Goal: Task Accomplishment & Management: Manage account settings

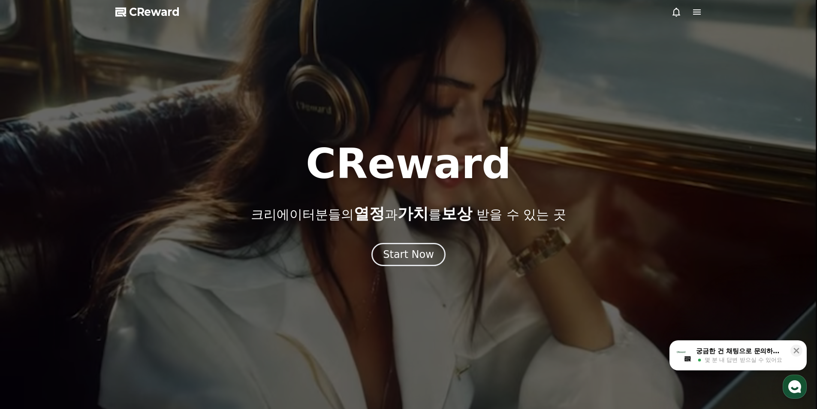
click at [699, 15] on icon at bounding box center [697, 11] width 8 height 5
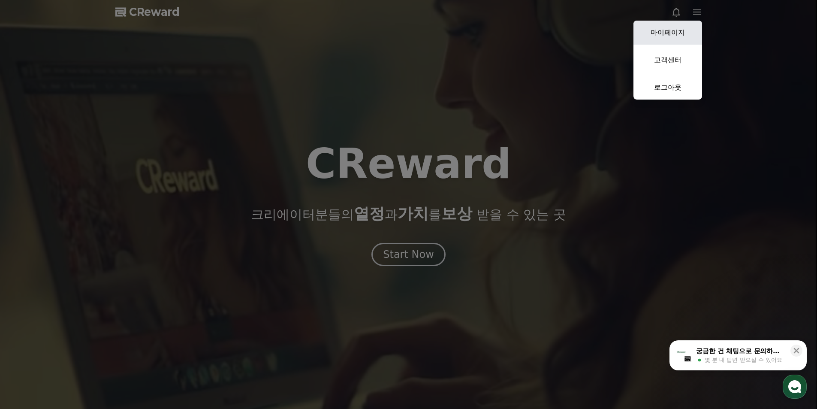
click at [687, 36] on link "마이페이지" at bounding box center [668, 33] width 69 height 24
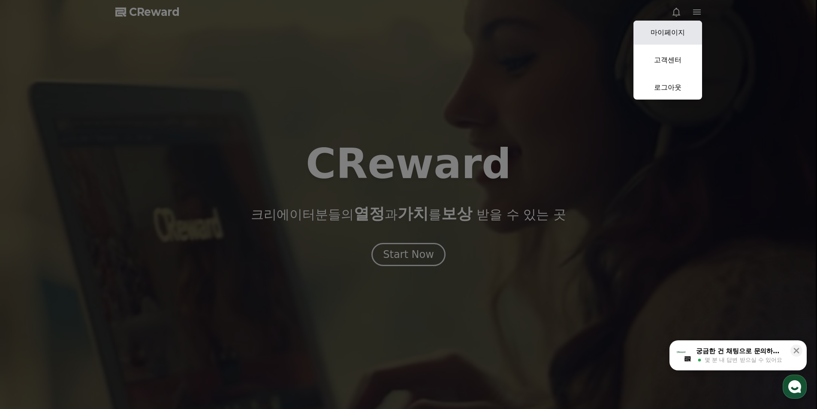
select select "**********"
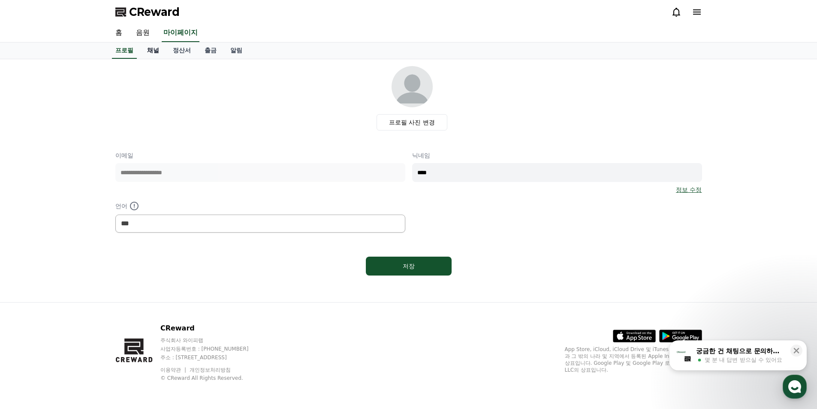
click at [155, 47] on link "채널" at bounding box center [153, 50] width 26 height 16
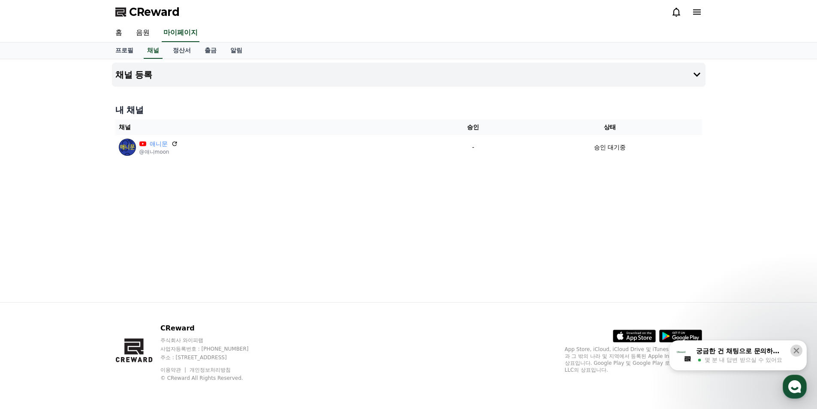
click at [798, 350] on icon at bounding box center [797, 351] width 6 height 6
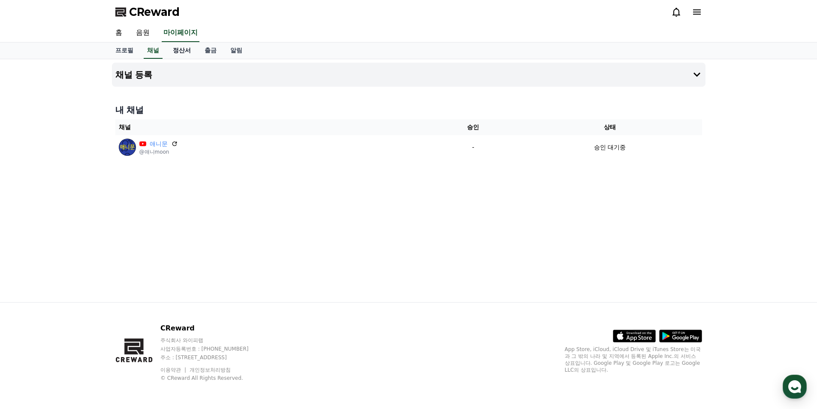
click at [184, 51] on link "정산서" at bounding box center [182, 50] width 32 height 16
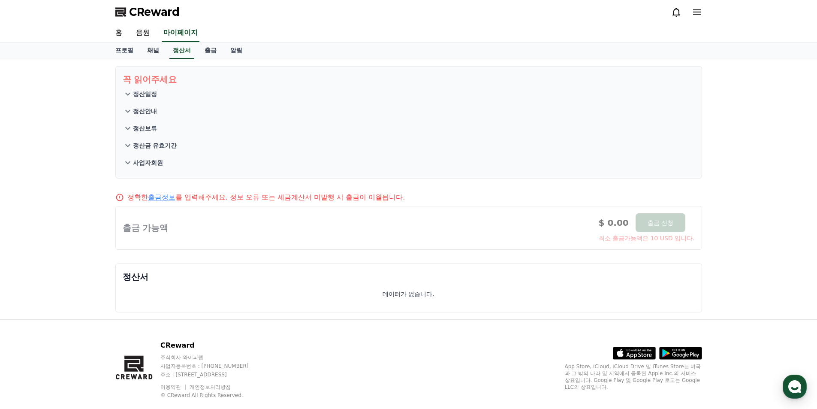
click at [157, 51] on link "채널" at bounding box center [153, 50] width 26 height 16
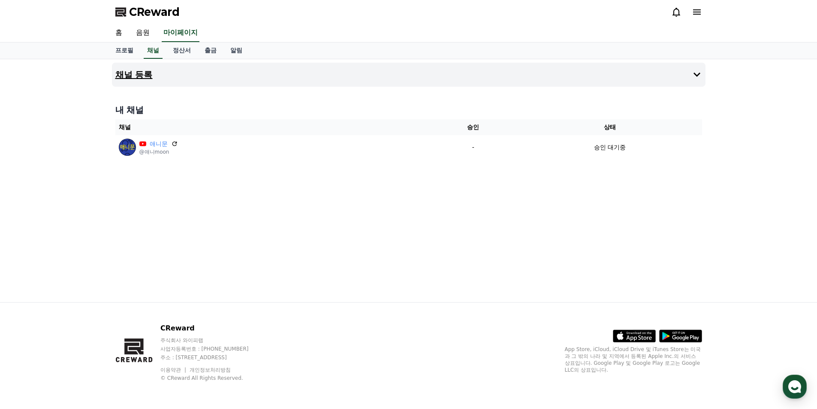
click at [167, 73] on button "채널 등록" at bounding box center [409, 75] width 594 height 24
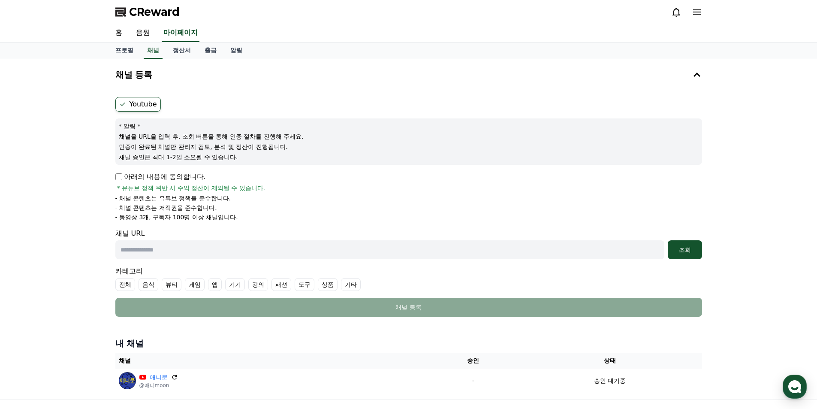
click at [124, 179] on p "아래의 내용에 동의합니다." at bounding box center [160, 177] width 91 height 10
click at [138, 51] on link "프로필" at bounding box center [125, 50] width 32 height 16
select select "**********"
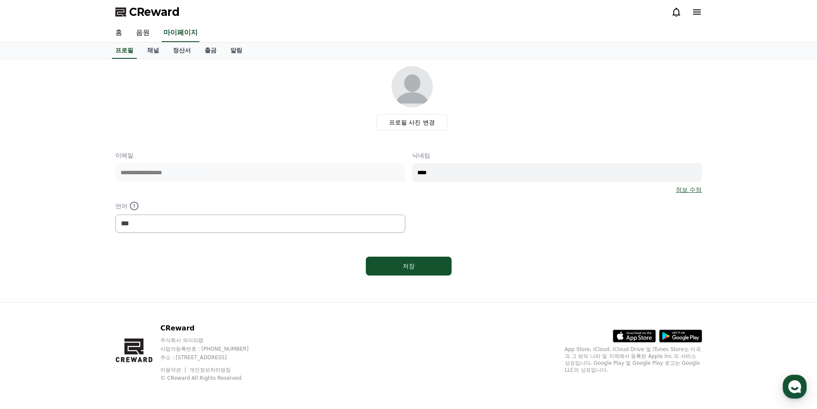
click at [127, 28] on link "홈" at bounding box center [119, 33] width 21 height 18
